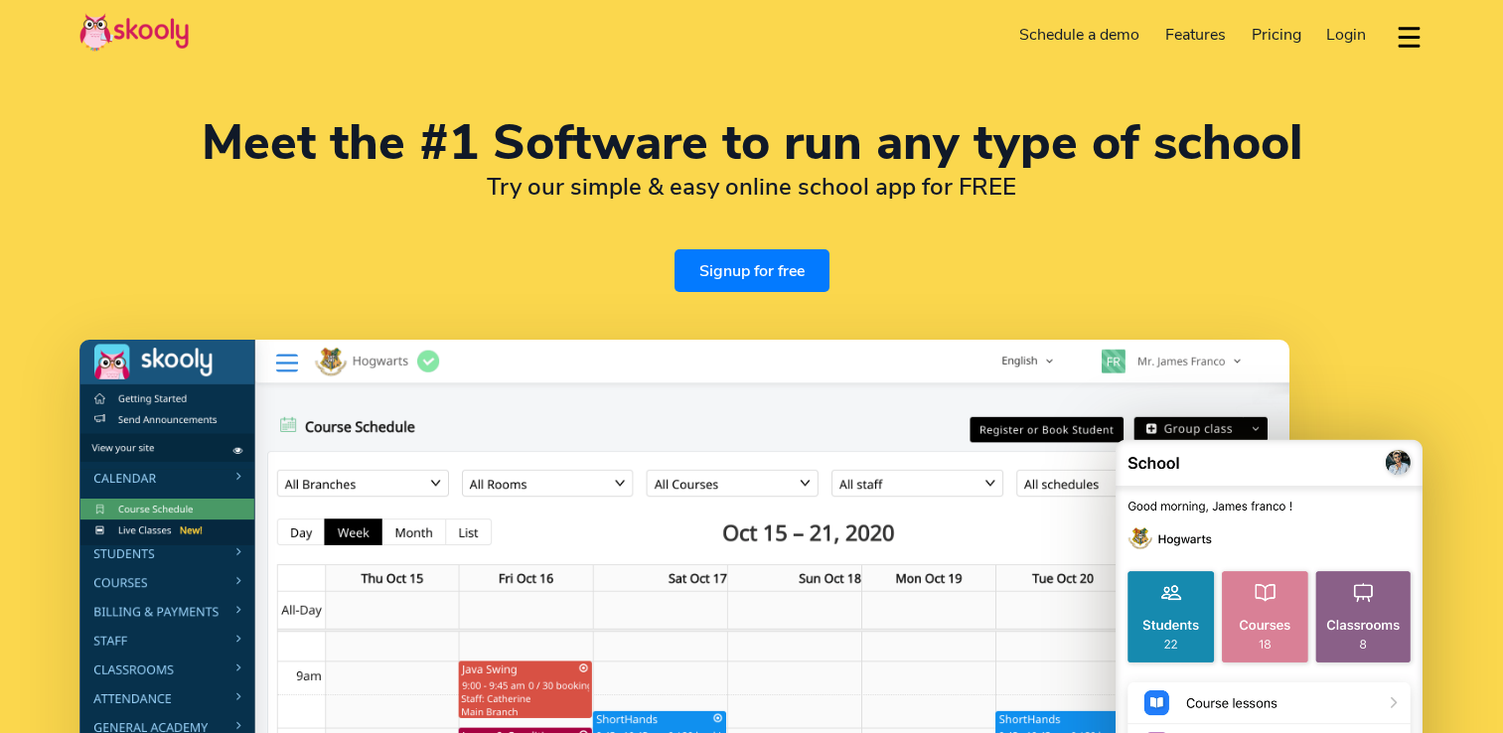
select select "en"
click at [1343, 45] on span "Login" at bounding box center [1346, 35] width 40 height 22
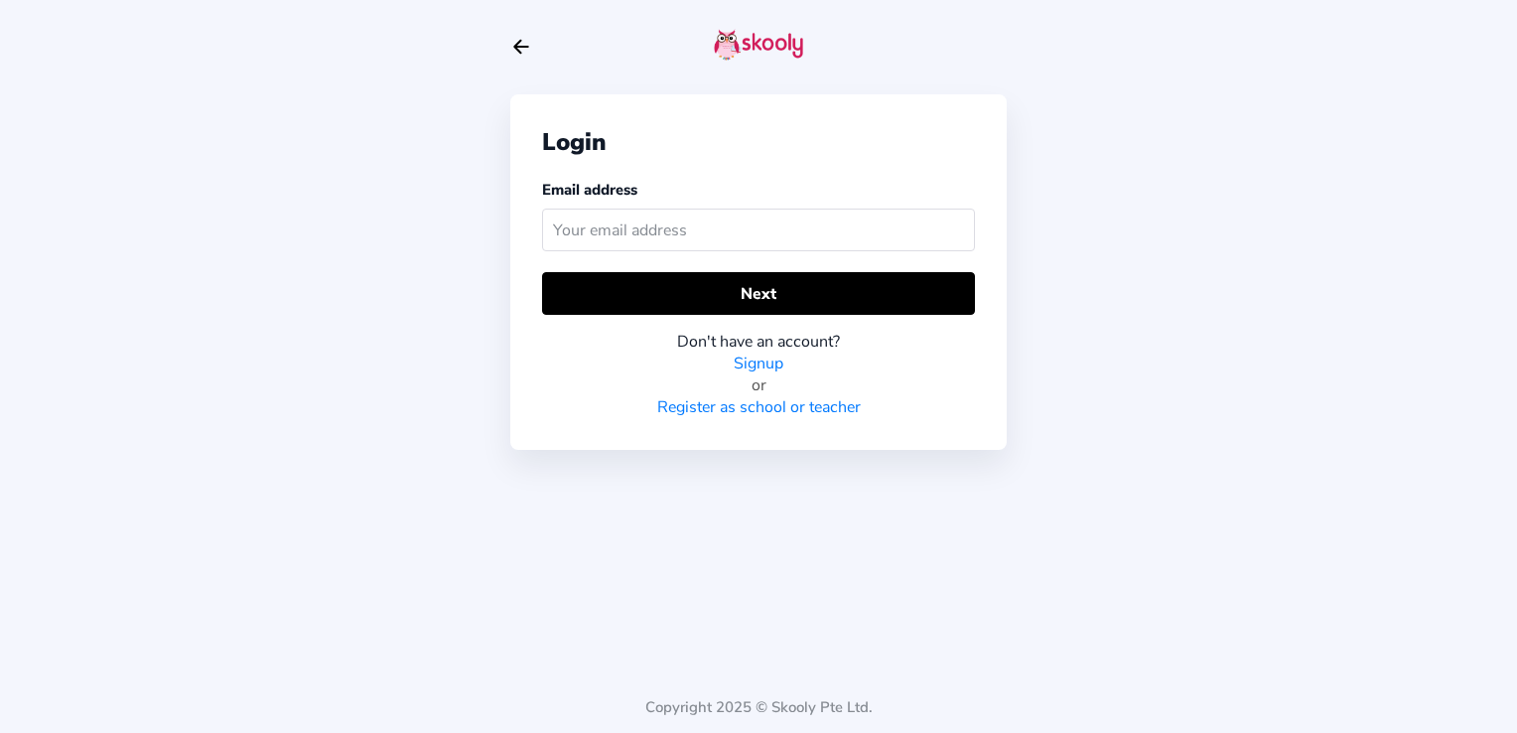
click at [702, 228] on input "text" at bounding box center [758, 230] width 433 height 43
type input "64garry64@gmail.com"
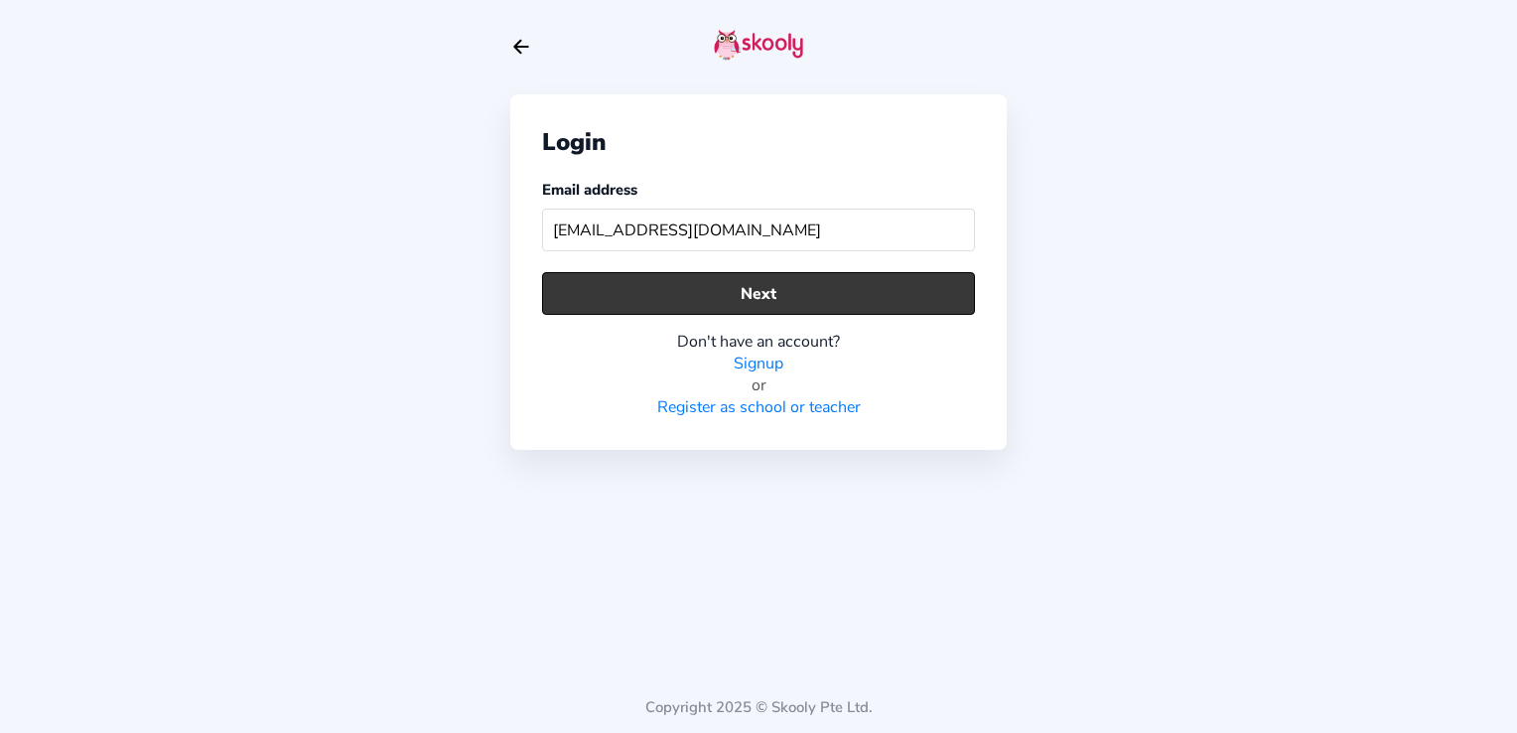
click at [703, 304] on button "Next" at bounding box center [758, 293] width 433 height 43
